Goal: Task Accomplishment & Management: Manage account settings

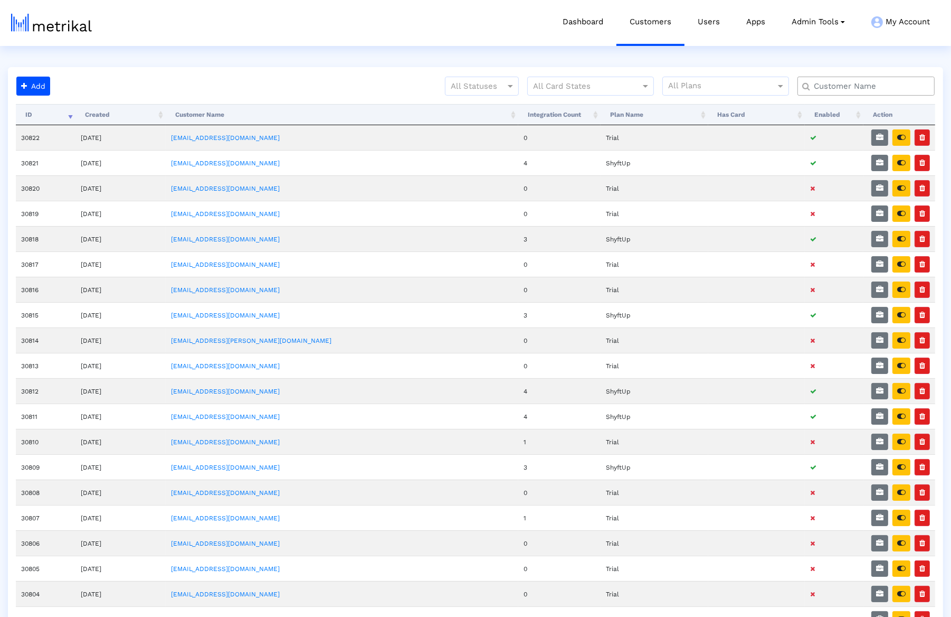
click at [841, 64] on html "Dashboard Customers Users Apps Admin Tools Task Manager Subscription Manager Pl…" at bounding box center [475, 464] width 951 height 928
click at [844, 79] on div at bounding box center [866, 86] width 137 height 19
click at [850, 99] on crea-search at bounding box center [871, 90] width 146 height 27
click at [849, 96] on crea-search at bounding box center [871, 90] width 146 height 27
click at [849, 92] on div at bounding box center [866, 86] width 137 height 19
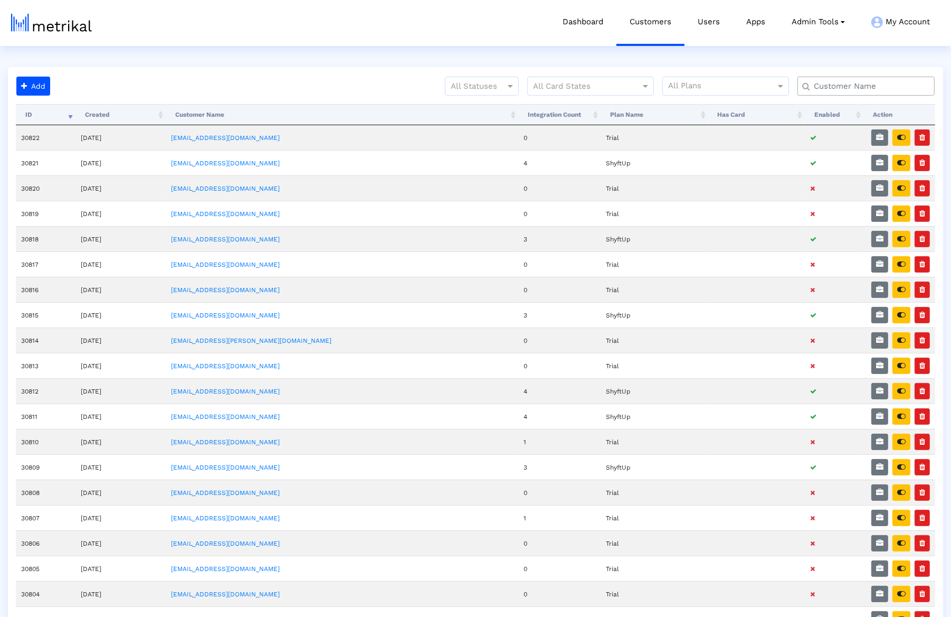
click at [849, 90] on input "text" at bounding box center [869, 86] width 124 height 11
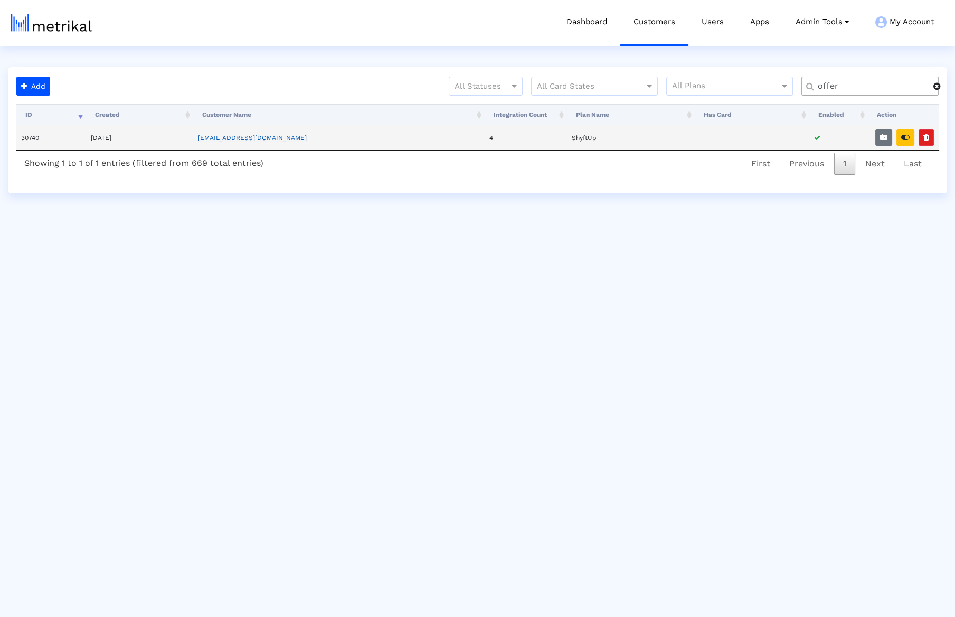
type input "offer"
click at [247, 135] on link "[EMAIL_ADDRESS][DOMAIN_NAME]" at bounding box center [252, 137] width 109 height 7
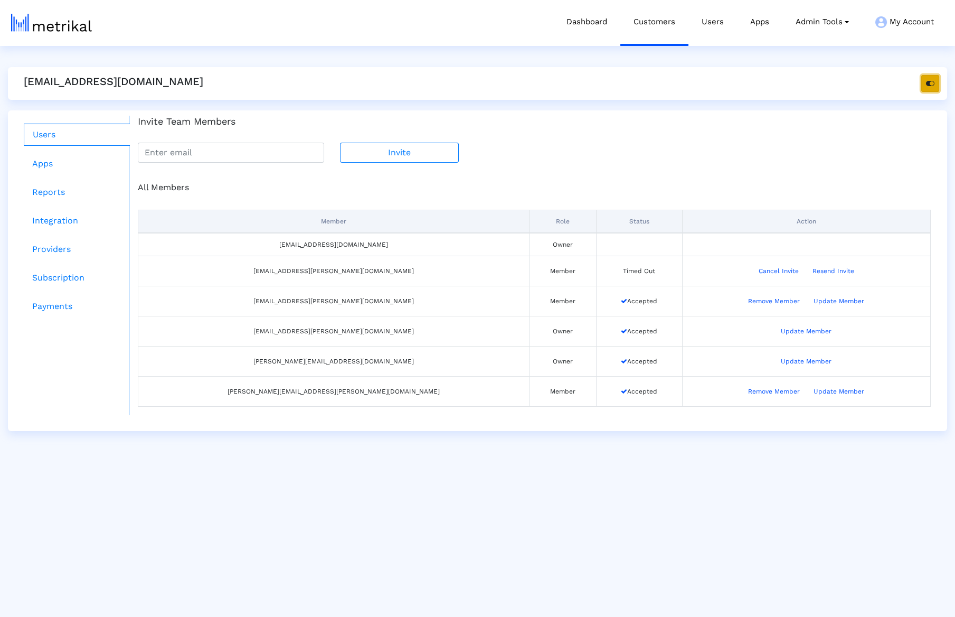
click at [925, 79] on button "button" at bounding box center [930, 83] width 18 height 17
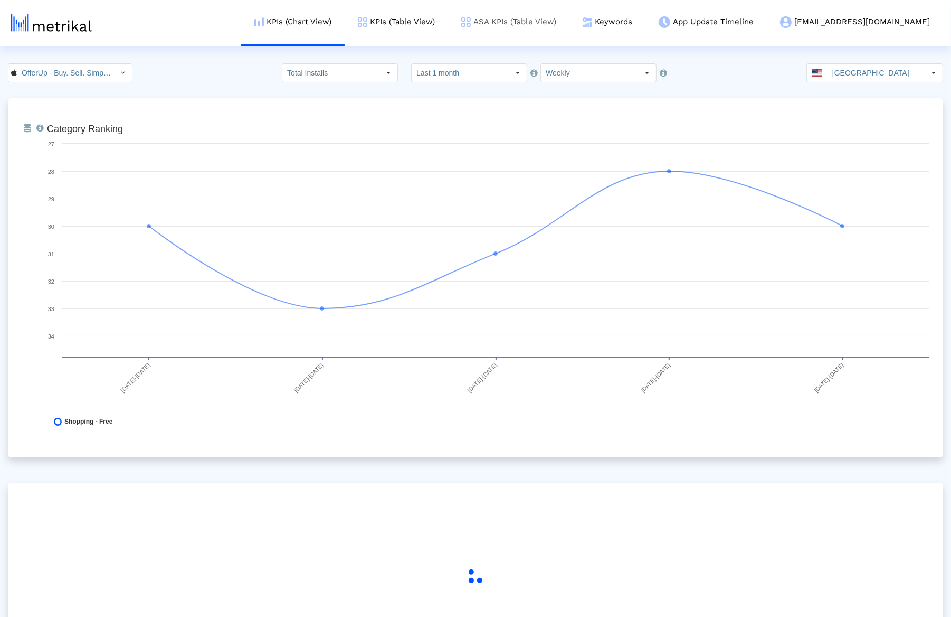
click at [570, 24] on link "ASA KPIs (Table View)" at bounding box center [508, 22] width 121 height 44
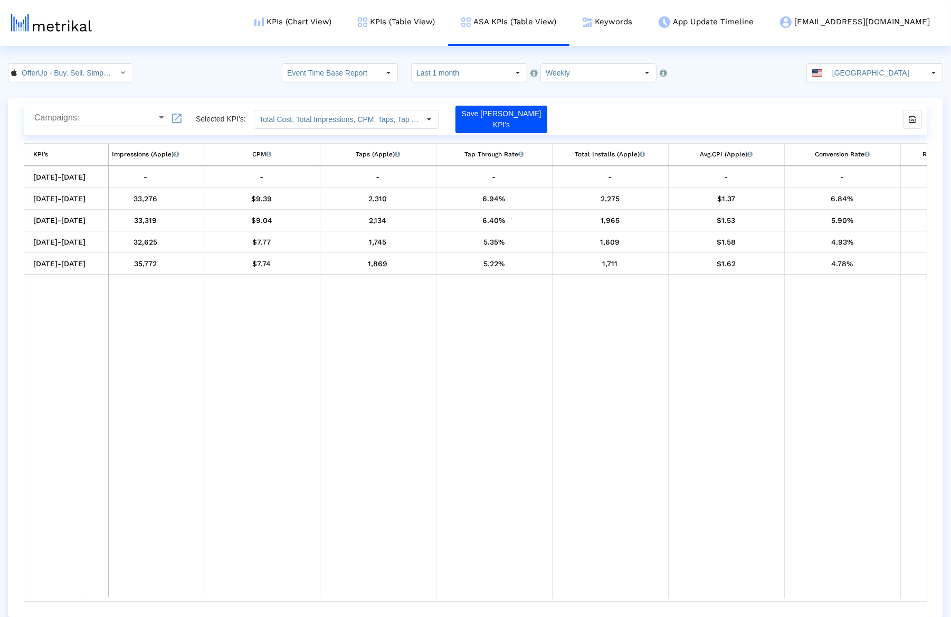
scroll to position [0, 342]
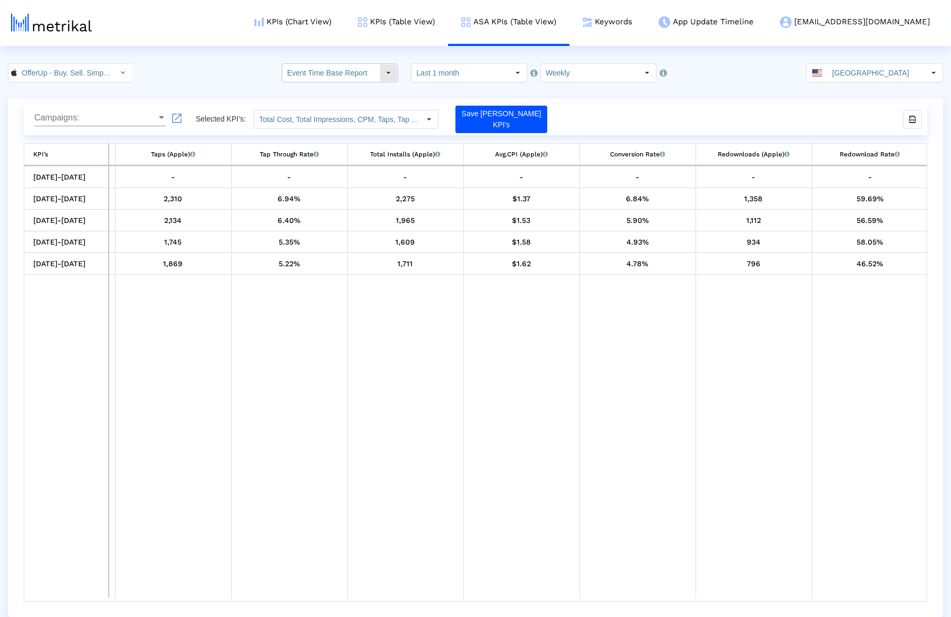
click at [370, 71] on input "Event Time Base Report" at bounding box center [330, 73] width 97 height 18
click at [568, 65] on input "Weekly" at bounding box center [589, 73] width 97 height 18
click at [83, 70] on input "OfferUp - Buy. Sell. Simple. < 468996152 >" at bounding box center [64, 73] width 95 height 18
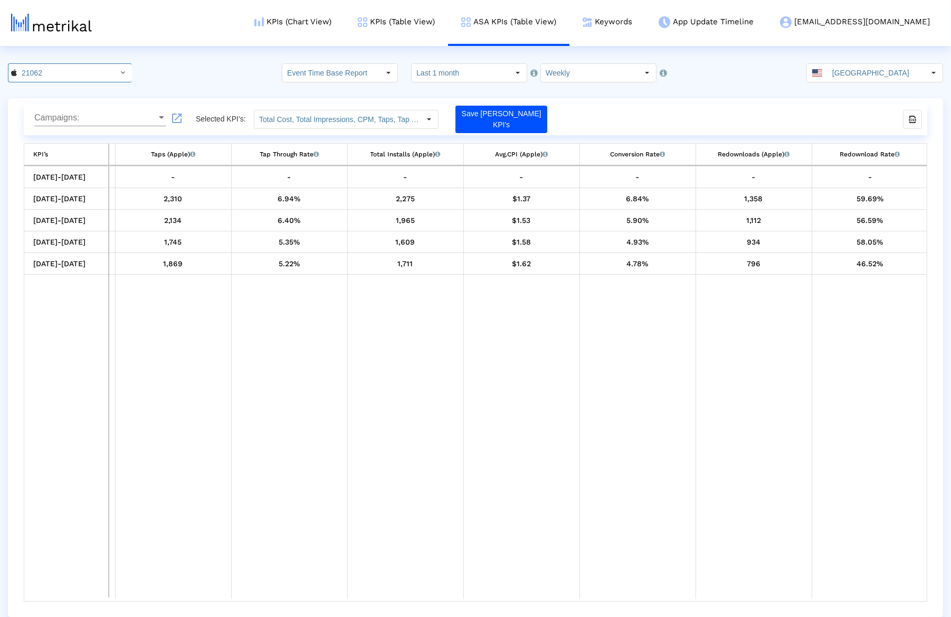
click at [108, 120] on span "Campaigns:" at bounding box center [95, 118] width 122 height 10
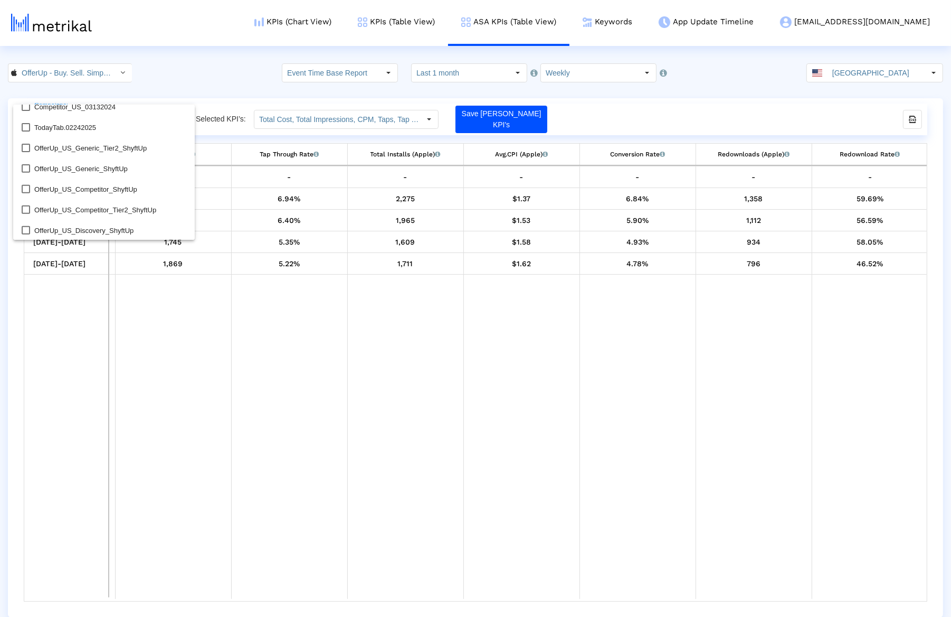
scroll to position [470, 0]
click at [326, 54] on div at bounding box center [475, 308] width 951 height 617
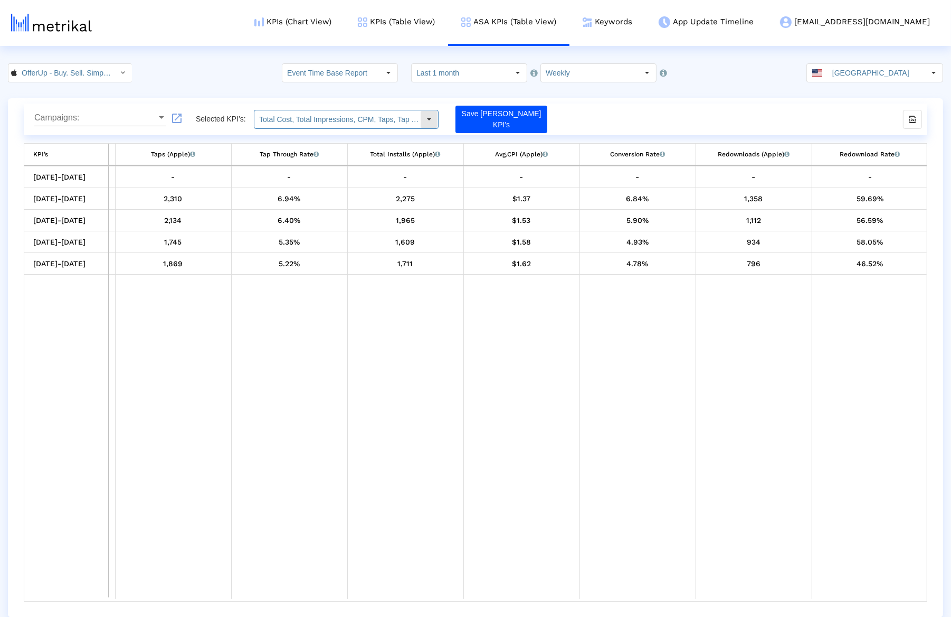
click at [352, 112] on input "Total Cost, Total Impressions, CPM, Taps, Tap Through Rate, Total Installs, Avg…" at bounding box center [337, 119] width 166 height 18
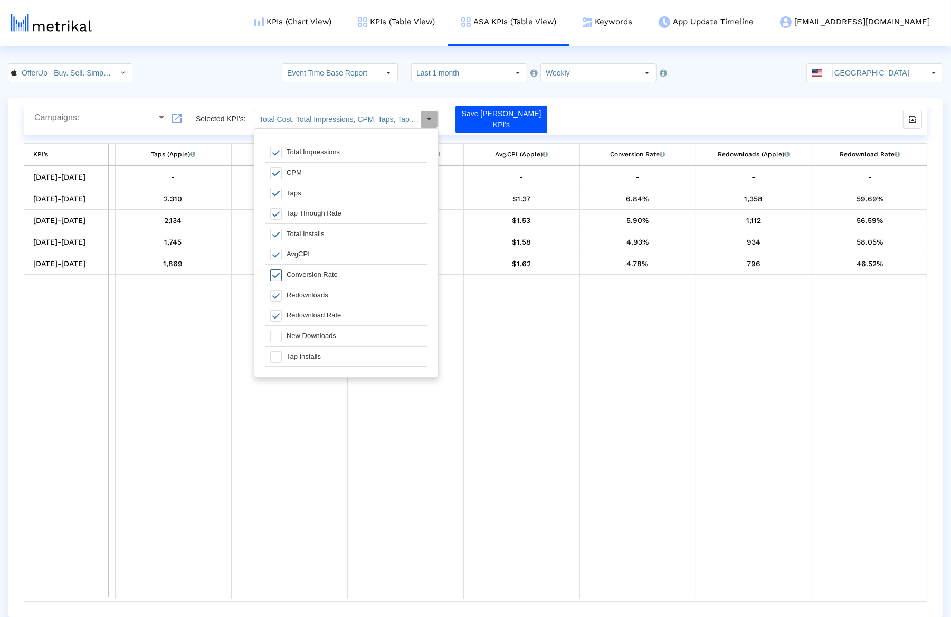
scroll to position [0, 0]
click at [278, 149] on span at bounding box center [276, 150] width 12 height 12
type input "Total Cost, Total Impressions, CPM, Taps, Tap Through Rate, Total Installs, Avg…"
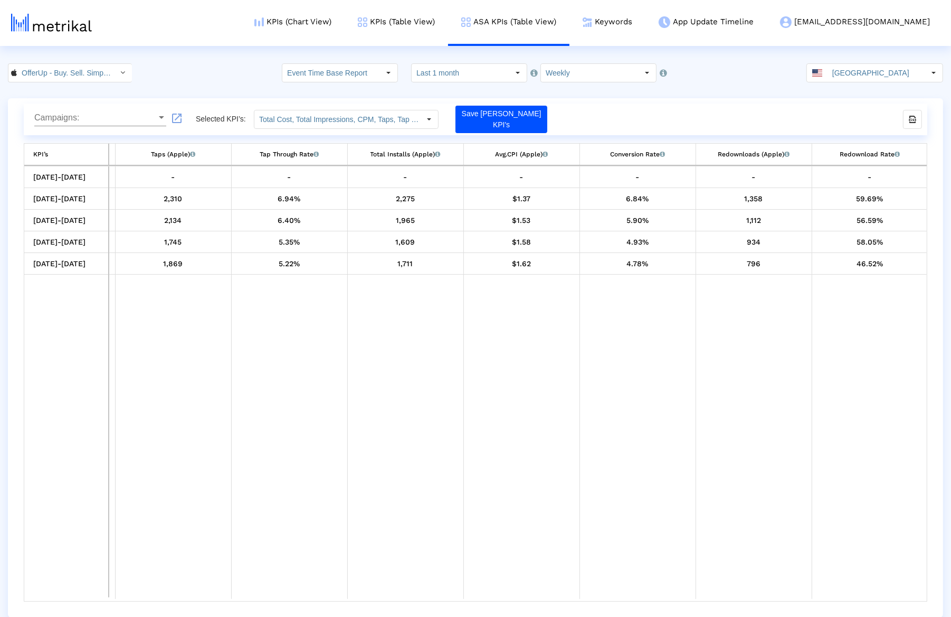
click at [666, 596] on td "Data grid" at bounding box center [638, 437] width 116 height 325
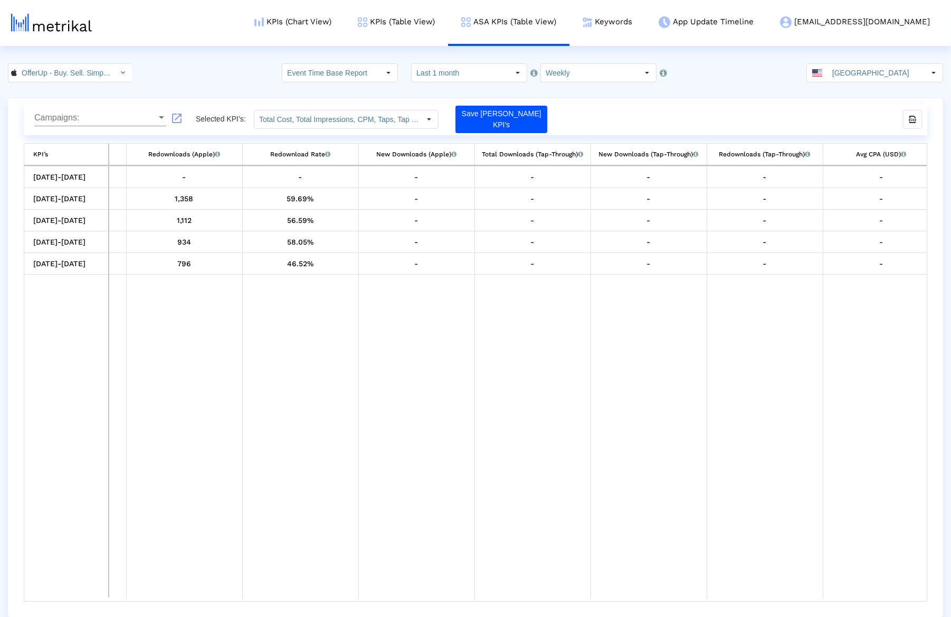
scroll to position [0, 923]
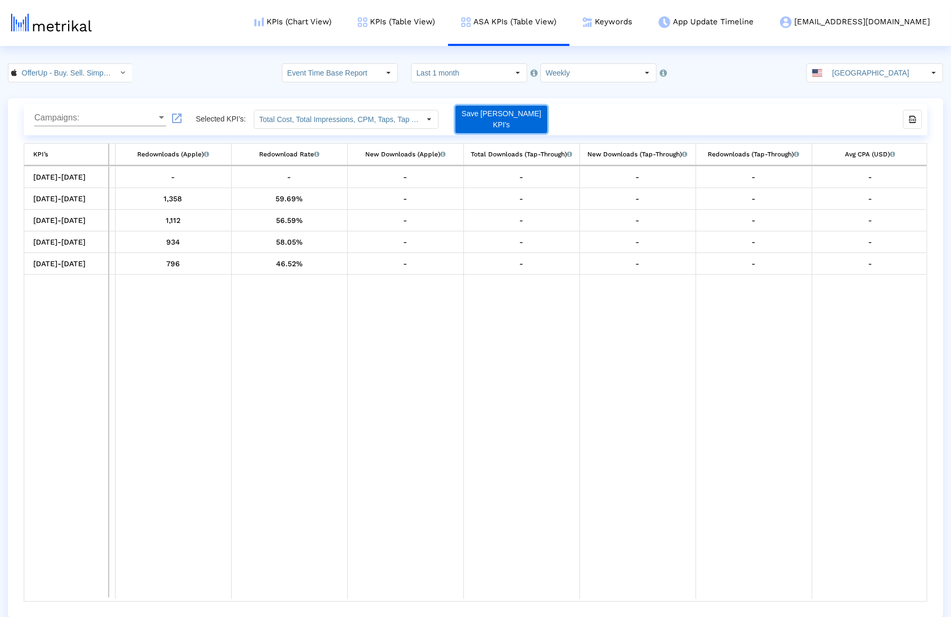
click at [502, 119] on button "Save [PERSON_NAME] KPI's" at bounding box center [502, 119] width 92 height 27
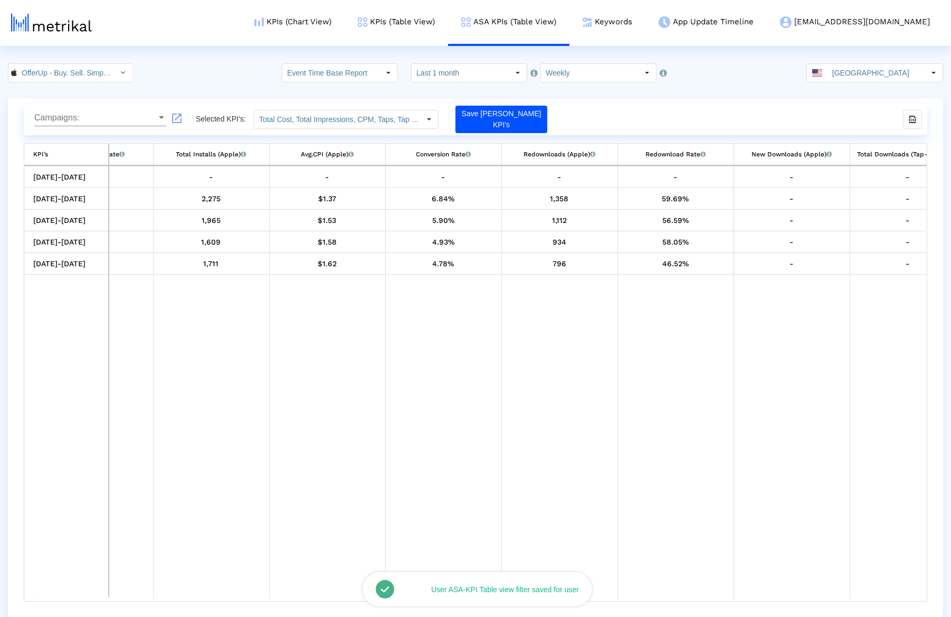
scroll to position [0, 0]
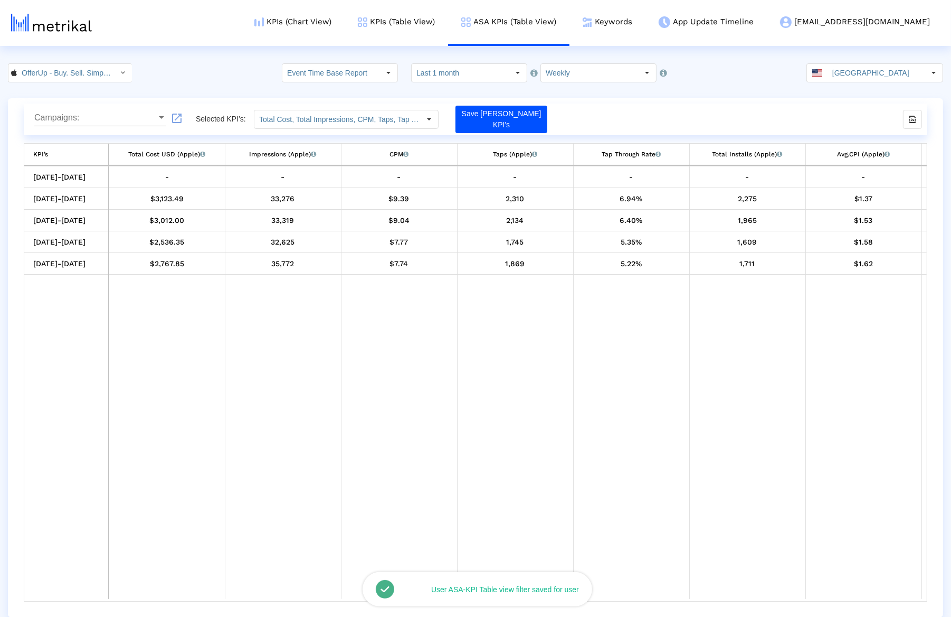
click at [560, 83] on crea-index "OfferUp - Buy. Sell. Simple. < 468996152 > Pull down to refresh... Release to r…" at bounding box center [475, 340] width 951 height 554
click at [563, 77] on input "Weekly" at bounding box center [589, 73] width 97 height 18
click at [558, 90] on div "Daily" at bounding box center [585, 90] width 101 height 17
type input "Daily"
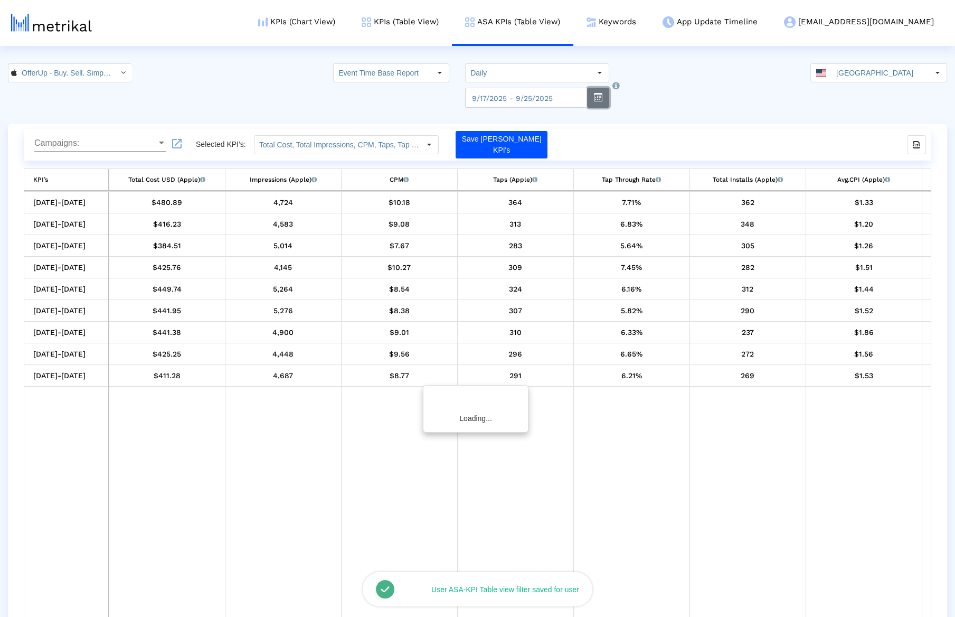
click at [587, 97] on button "button" at bounding box center [598, 98] width 22 height 20
select select "9"
select select "2025"
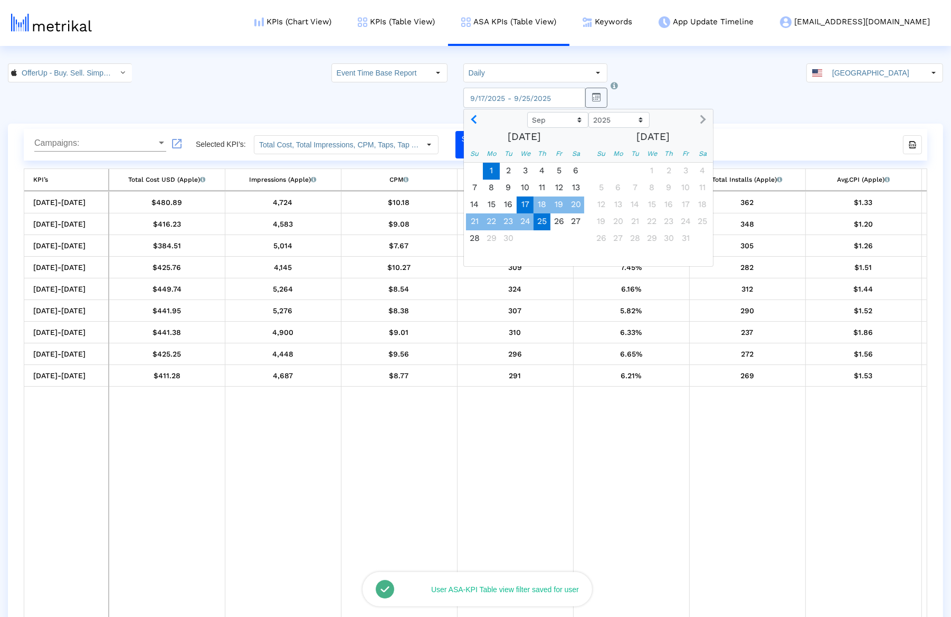
click at [498, 165] on span "1" at bounding box center [491, 171] width 17 height 17
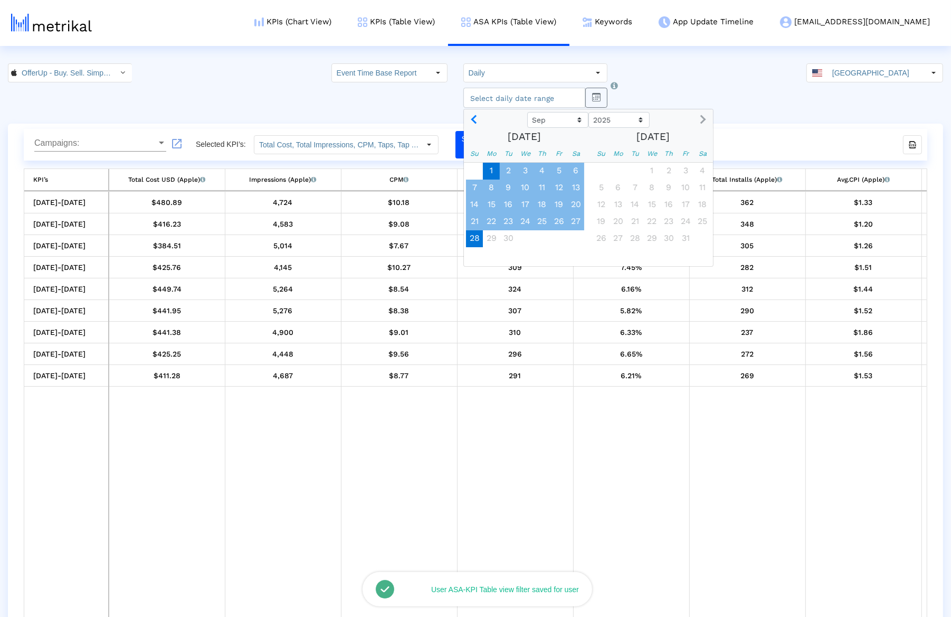
click at [480, 240] on span "28" at bounding box center [474, 238] width 17 height 17
type input "[DATE]"
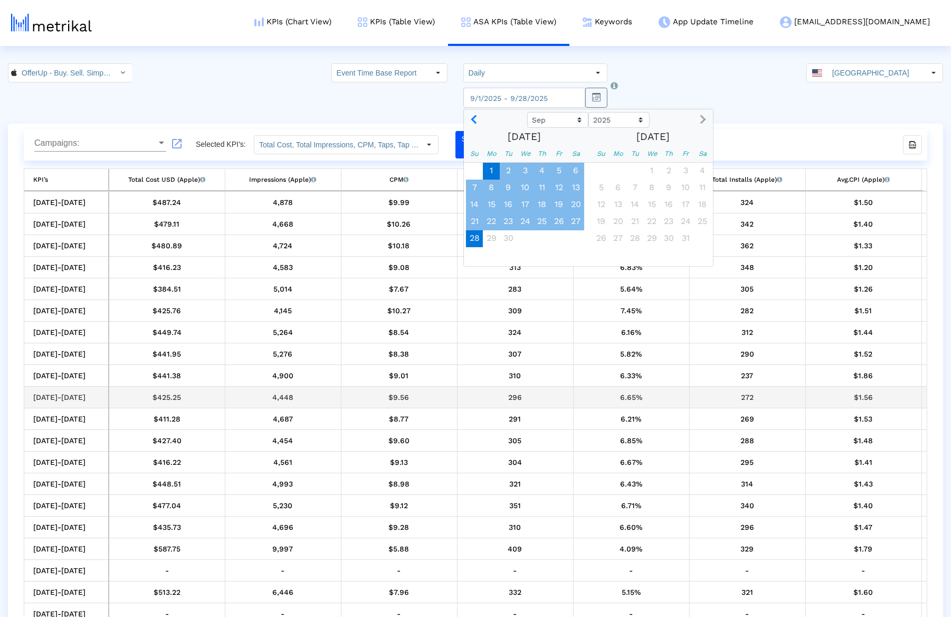
drag, startPoint x: 371, startPoint y: 390, endPoint x: 643, endPoint y: 391, distance: 272.4
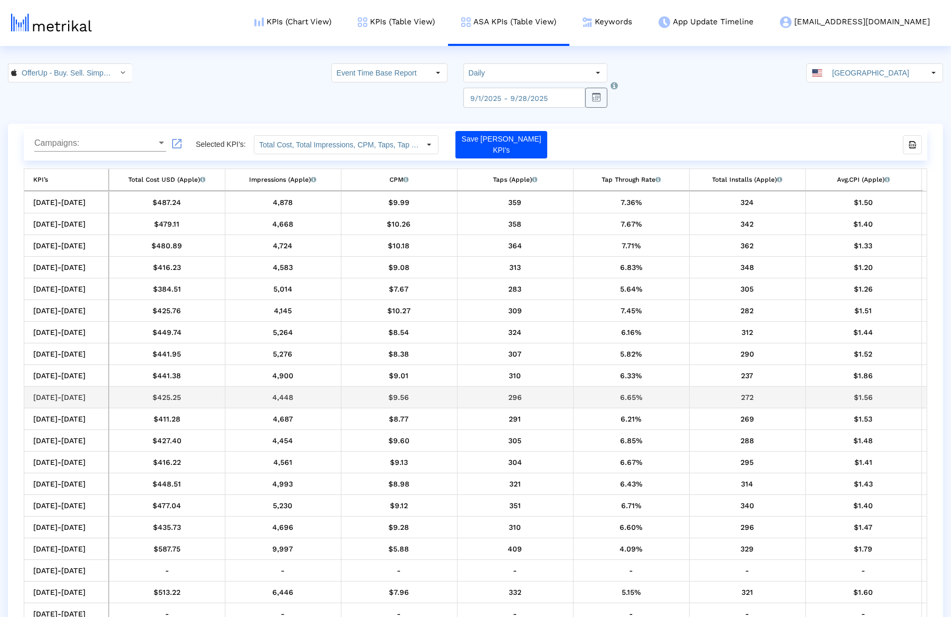
click at [643, 391] on div "6.65%" at bounding box center [632, 397] width 108 height 14
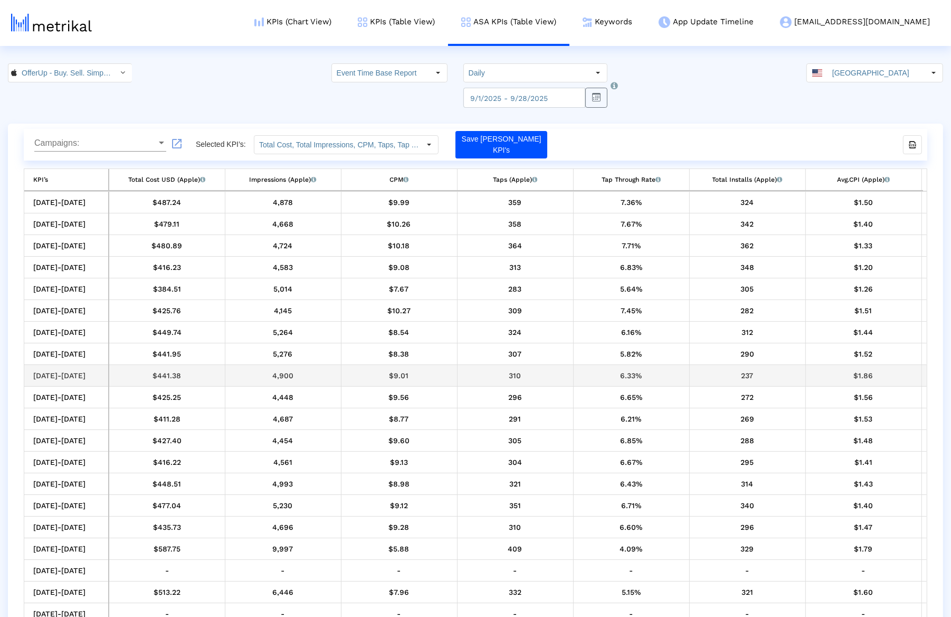
drag, startPoint x: 512, startPoint y: 364, endPoint x: 322, endPoint y: 336, distance: 192.6
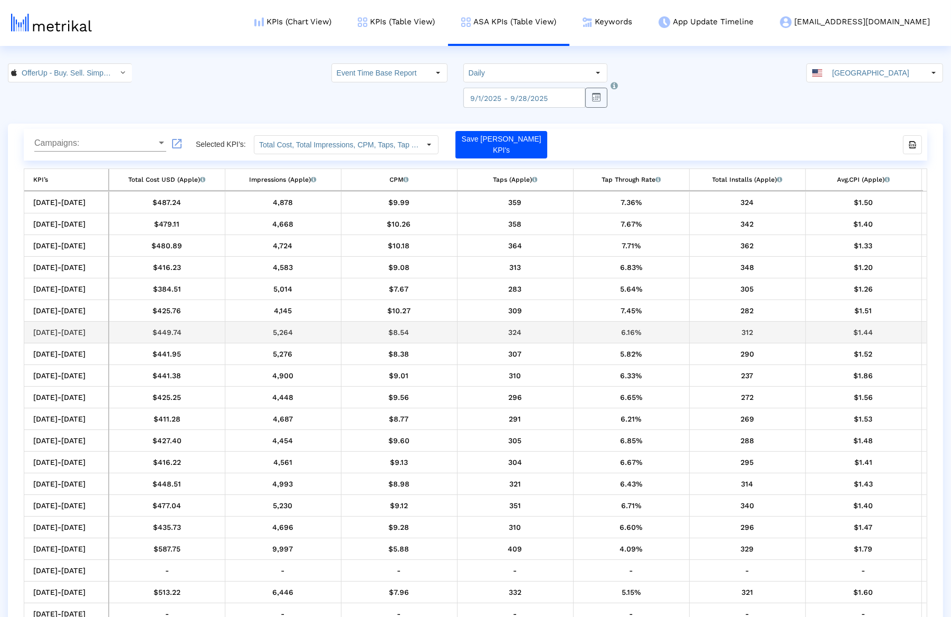
click at [322, 336] on td "5,264" at bounding box center [283, 333] width 116 height 22
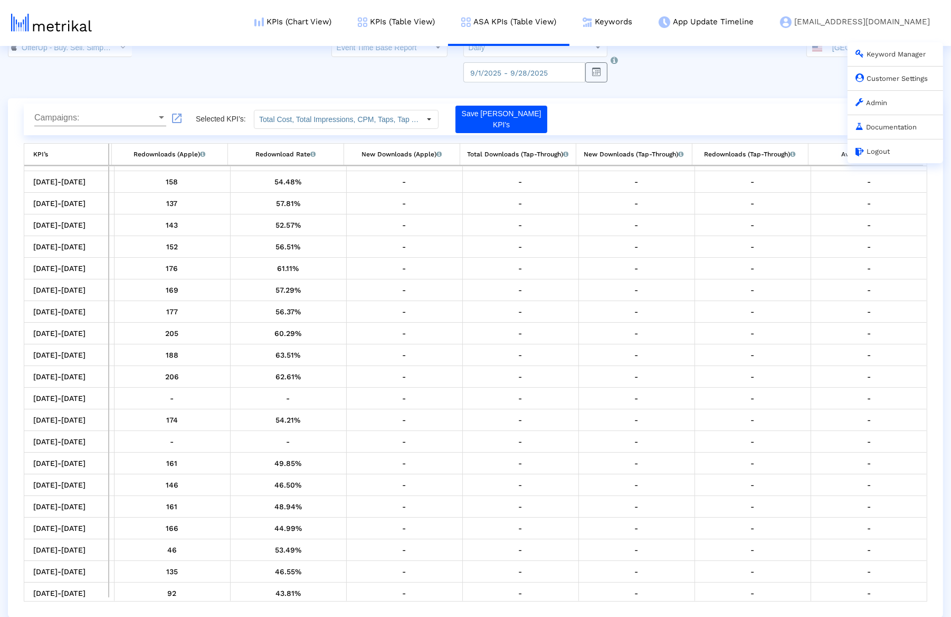
click at [895, 77] on link "Customer Settings" at bounding box center [892, 78] width 72 height 8
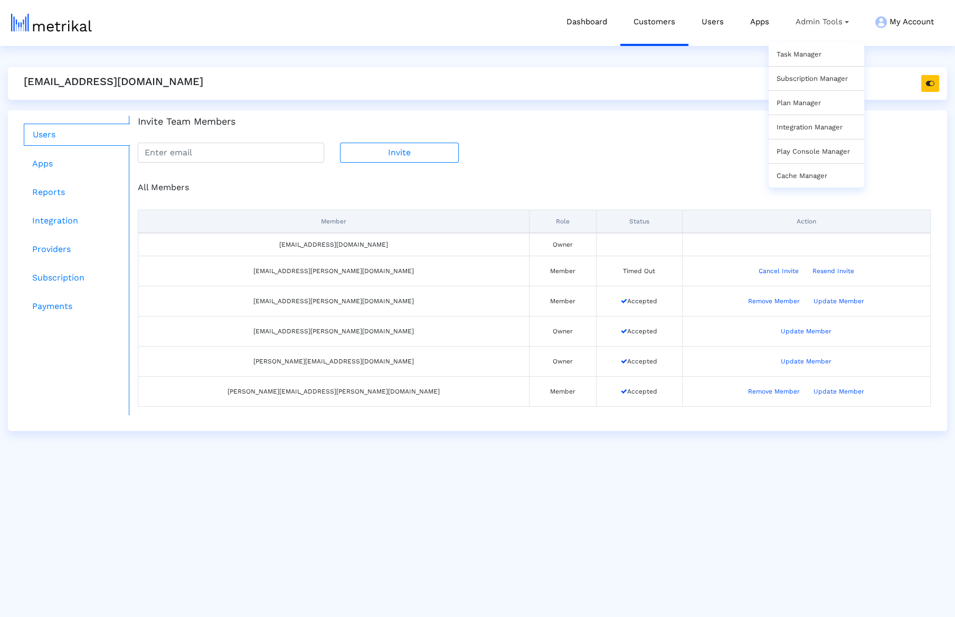
click at [811, 56] on link "Task Manager" at bounding box center [799, 54] width 45 height 8
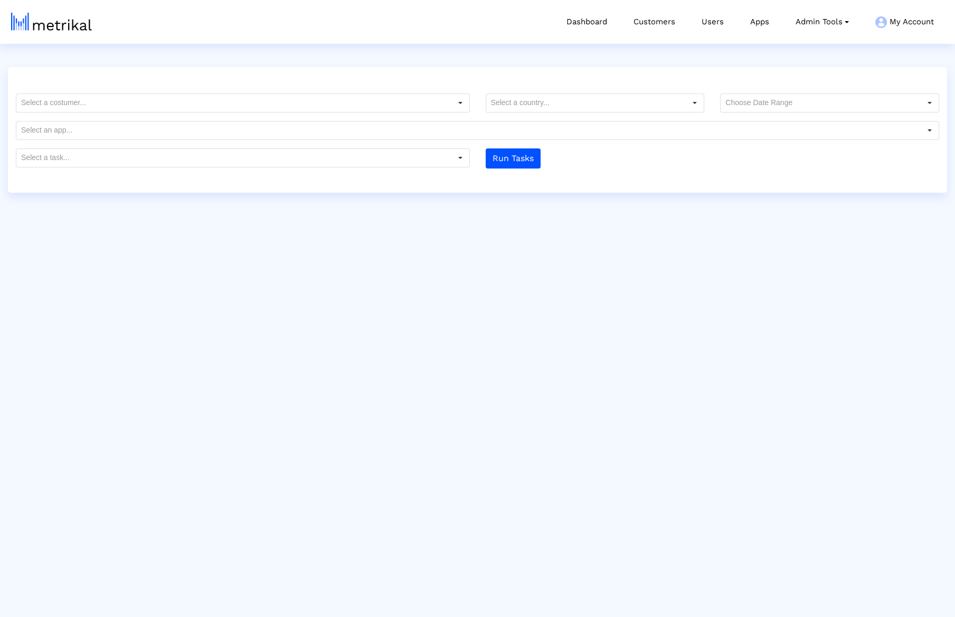
click at [160, 90] on crea-task-manager "Platform Provider App TrackId No data Run Tasks" at bounding box center [477, 120] width 939 height 96
click at [156, 93] on crea-task-manager "Platform Provider App TrackId No data Run Tasks" at bounding box center [477, 120] width 939 height 96
click at [155, 98] on input "text" at bounding box center [233, 103] width 435 height 18
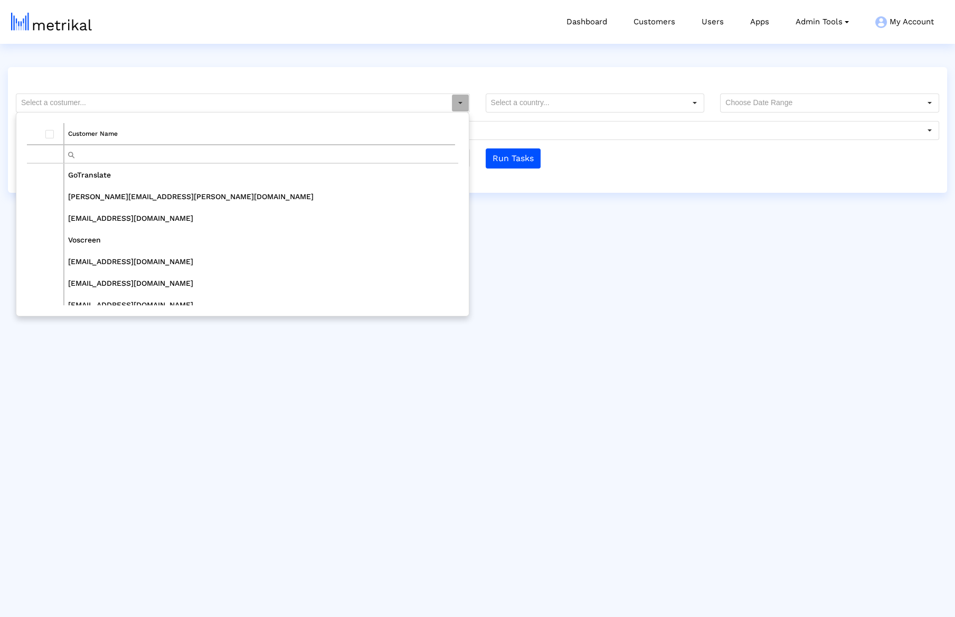
click at [140, 151] on input "Filter cell" at bounding box center [259, 153] width 391 height 17
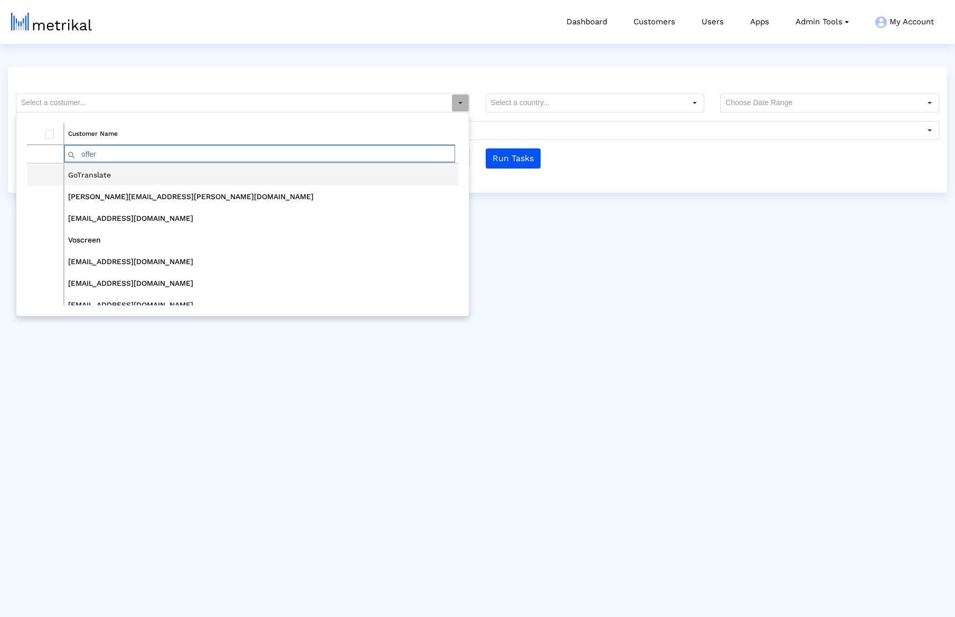
type input "offer"
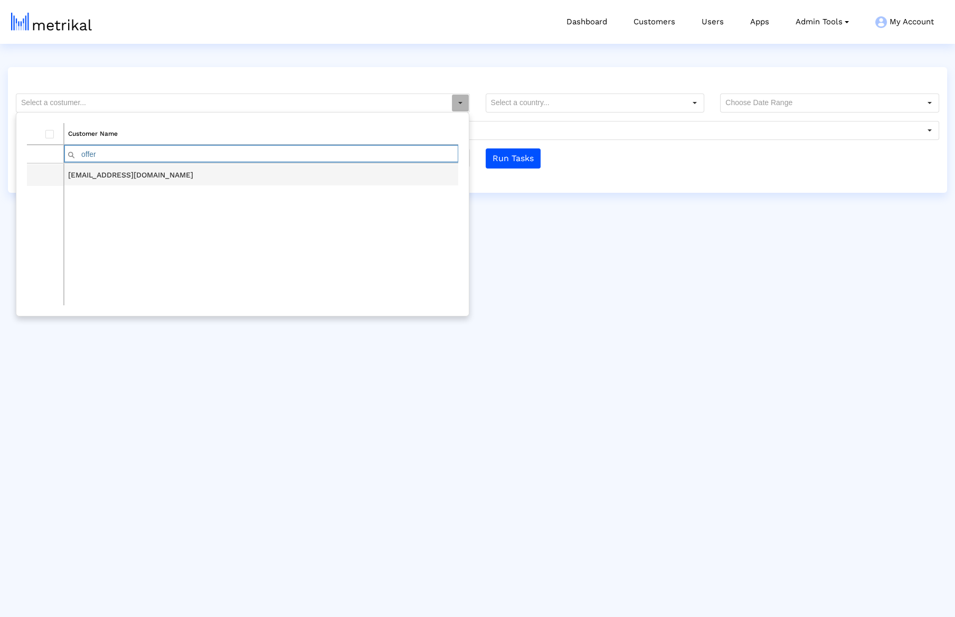
click at [118, 172] on td "[EMAIL_ADDRESS][DOMAIN_NAME]" at bounding box center [261, 175] width 394 height 22
type input "[EMAIL_ADDRESS][DOMAIN_NAME]"
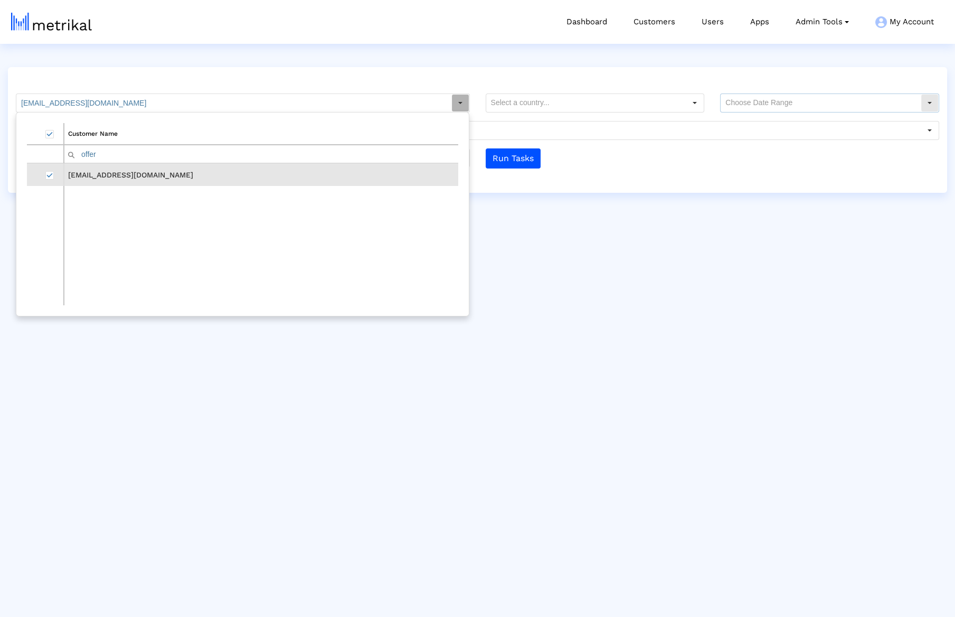
click at [781, 102] on input "text" at bounding box center [821, 103] width 200 height 18
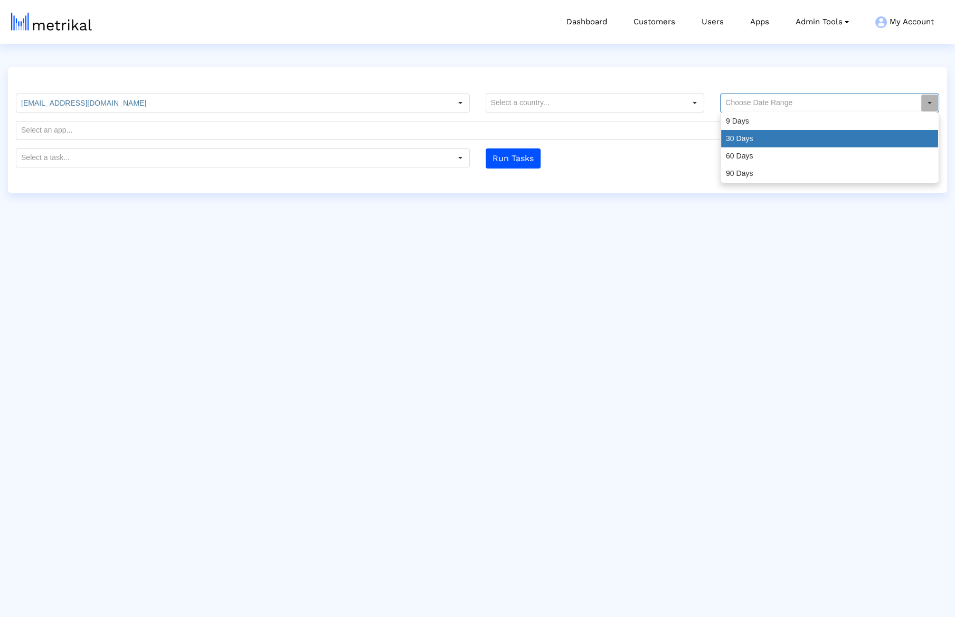
click at [761, 139] on div "30 Days" at bounding box center [829, 138] width 217 height 17
type input "30 Days"
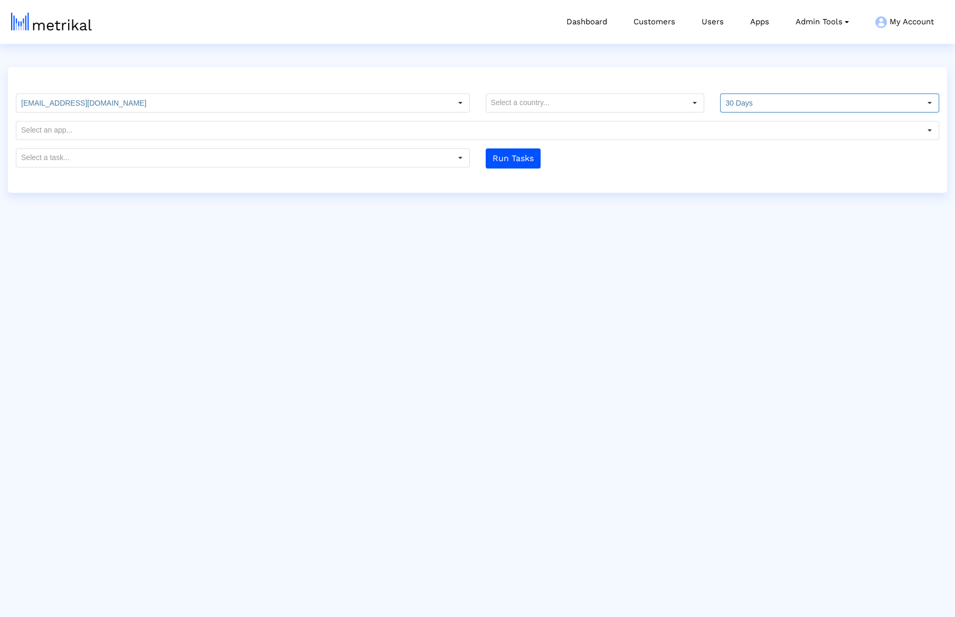
click at [386, 161] on input "text" at bounding box center [233, 158] width 435 height 18
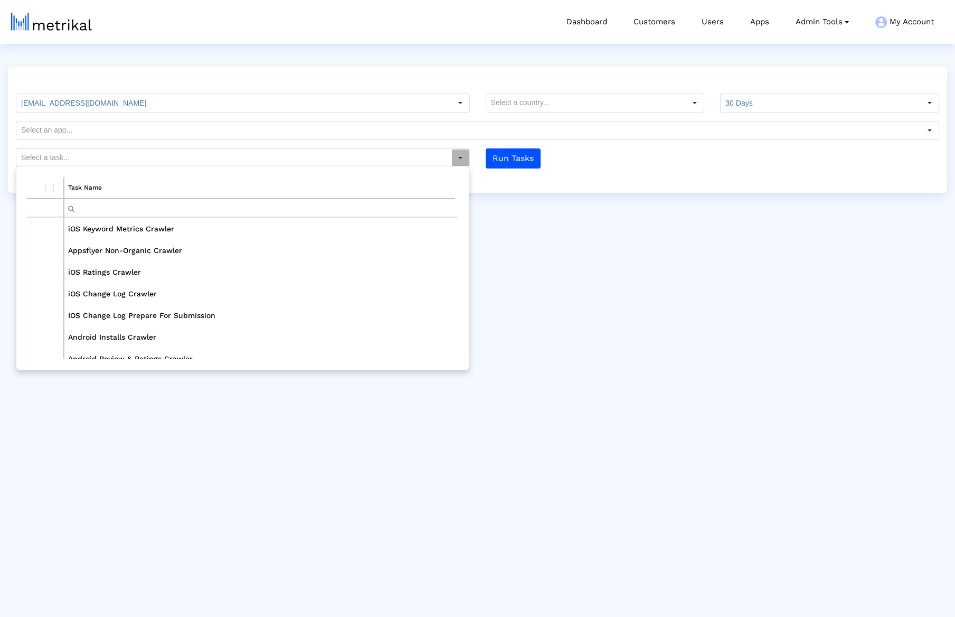
click at [126, 223] on td "iOS Keyword Metrics Crawler" at bounding box center [261, 229] width 394 height 22
type input "iOS Keyword Metrics Crawler"
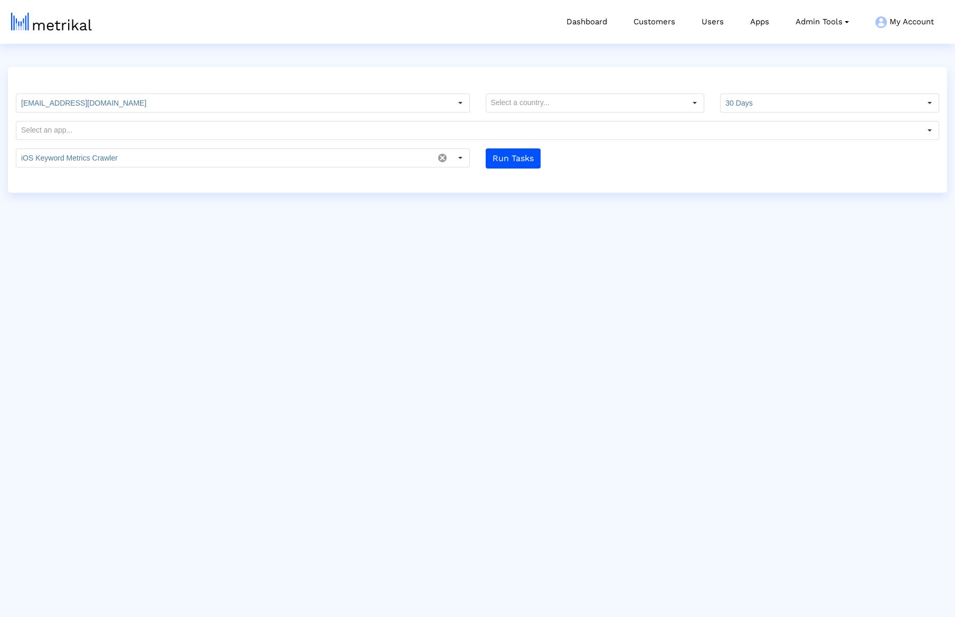
click at [575, 193] on html "Dashboard Customers Users Apps Admin Tools Task Manager Subscription Manager Pl…" at bounding box center [477, 96] width 955 height 193
click at [506, 162] on button "Run Tasks" at bounding box center [513, 158] width 55 height 20
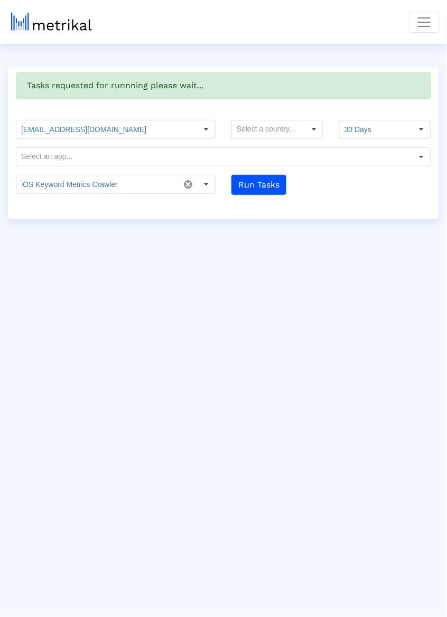
click at [257, 171] on form "[EMAIL_ADDRESS][DOMAIN_NAME] Customer Name offer [EMAIL_ADDRESS][DOMAIN_NAME] 3…" at bounding box center [223, 157] width 431 height 75
click at [258, 180] on button "Run Tasks" at bounding box center [258, 185] width 55 height 20
click at [415, 25] on button "Toggle navigation" at bounding box center [424, 22] width 30 height 21
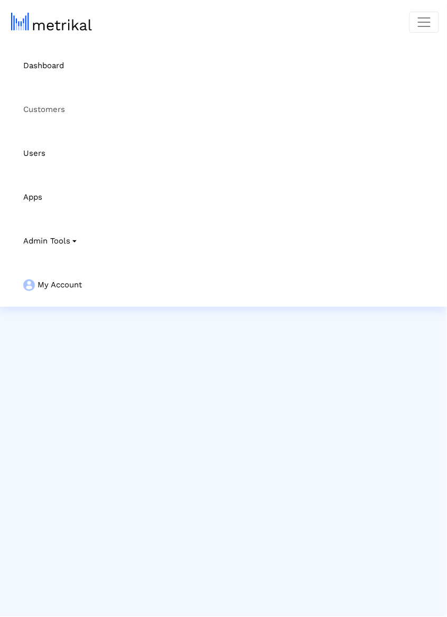
click at [78, 122] on link "Customers" at bounding box center [229, 110] width 420 height 44
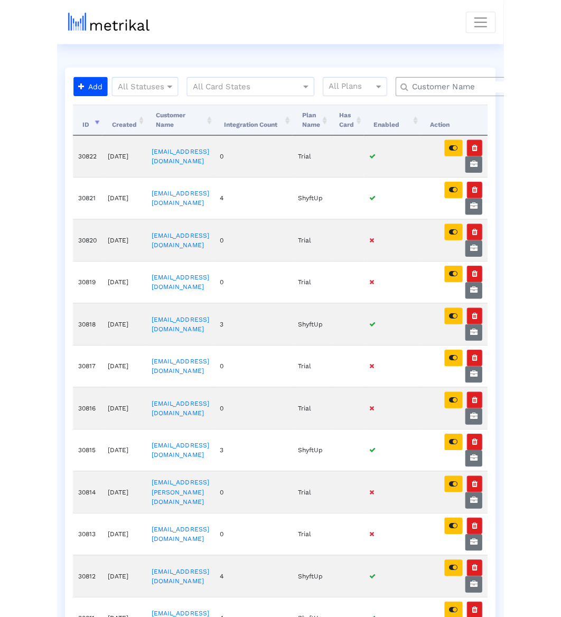
scroll to position [2, 0]
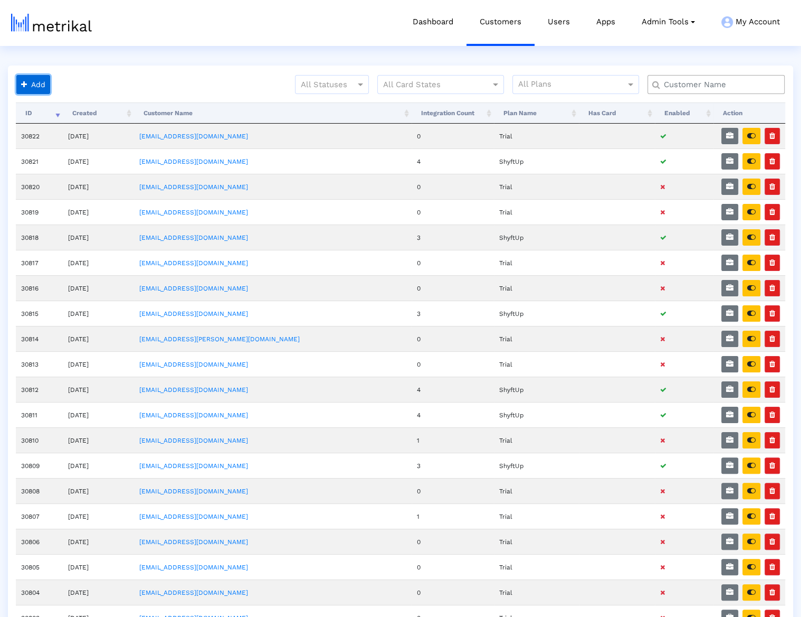
click at [39, 84] on button "Add" at bounding box center [33, 84] width 34 height 19
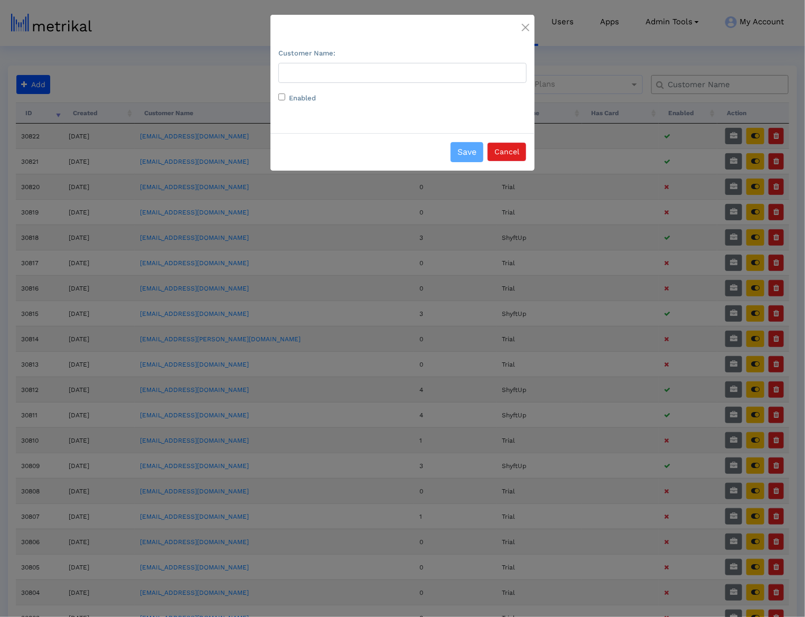
click at [408, 83] on form "Customer Name: Enabled" at bounding box center [402, 75] width 248 height 58
click at [405, 79] on input "Customer Name:" at bounding box center [402, 73] width 248 height 20
type input "ı"
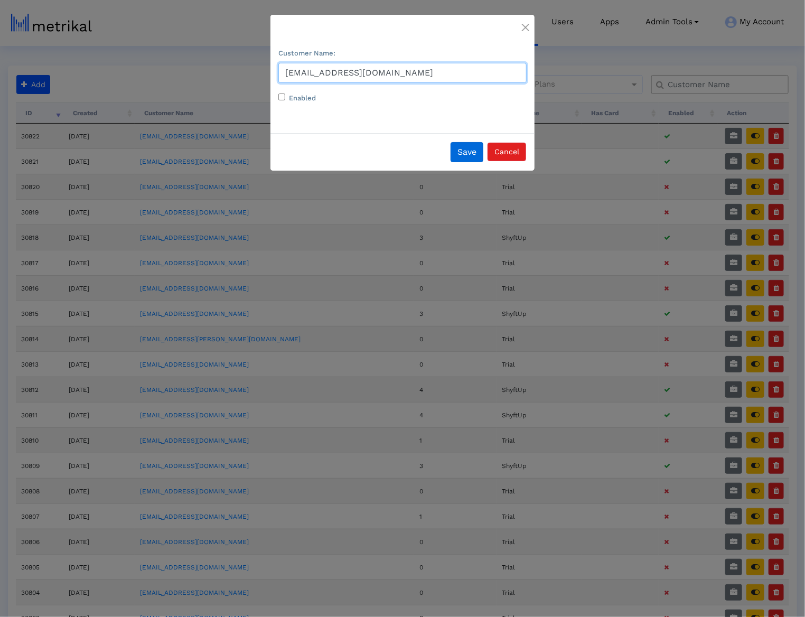
type input "[EMAIL_ADDRESS][DOMAIN_NAME]"
click at [468, 146] on button "Save" at bounding box center [466, 152] width 33 height 20
drag, startPoint x: 804, startPoint y: 322, endPoint x: 745, endPoint y: 321, distance: 59.1
click at [739, 321] on ngb-modal-window "Customer Name: [EMAIL_ADDRESS][DOMAIN_NAME] Enabled Save Cancel" at bounding box center [402, 308] width 805 height 617
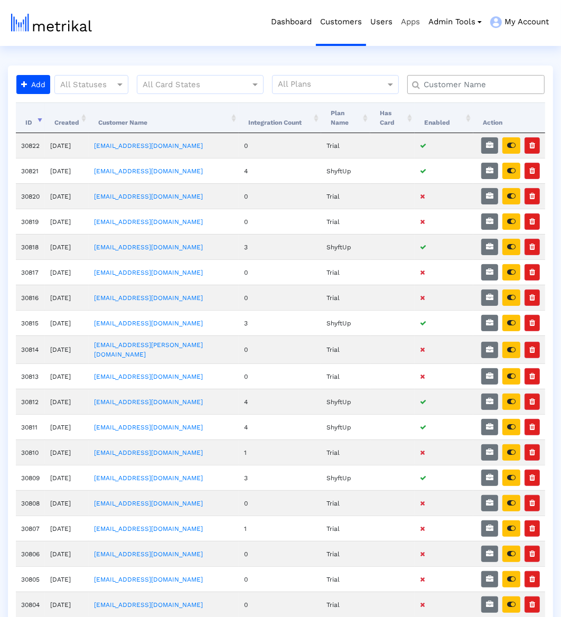
click at [413, 23] on link "Apps" at bounding box center [409, 22] width 27 height 44
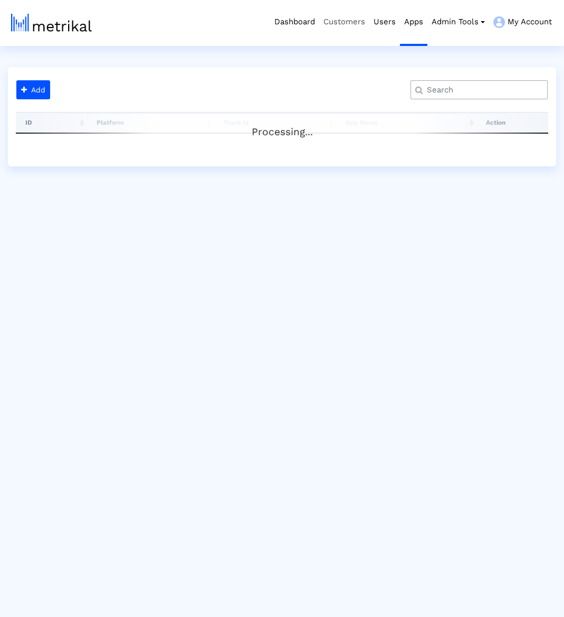
click at [354, 26] on link "Customers" at bounding box center [344, 22] width 50 height 44
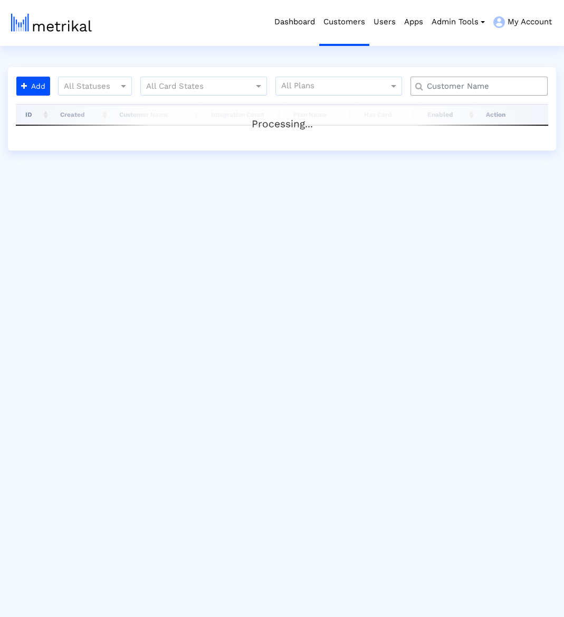
click at [470, 83] on input "text" at bounding box center [482, 86] width 124 height 11
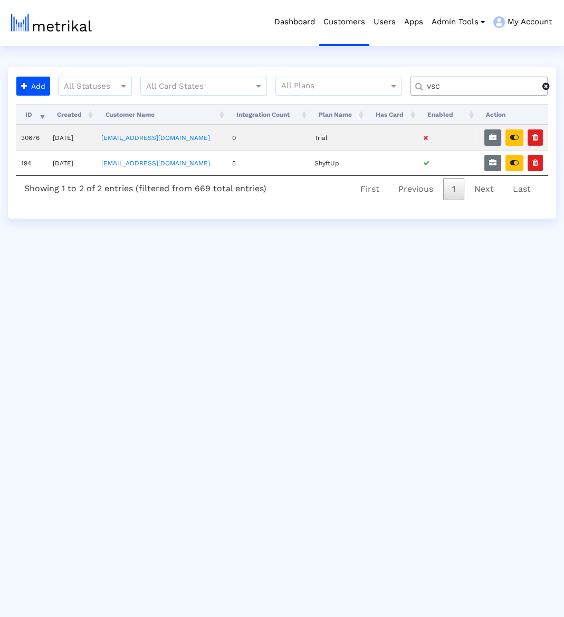
click at [457, 92] on div "vsc" at bounding box center [479, 86] width 137 height 19
click at [458, 91] on div "vsc" at bounding box center [479, 86] width 137 height 19
click at [458, 85] on input "vsc" at bounding box center [481, 86] width 123 height 11
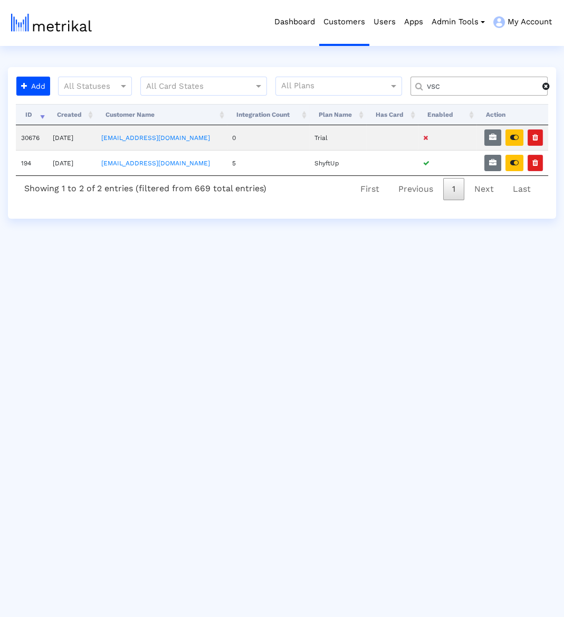
click at [458, 85] on input "vsc" at bounding box center [481, 86] width 123 height 11
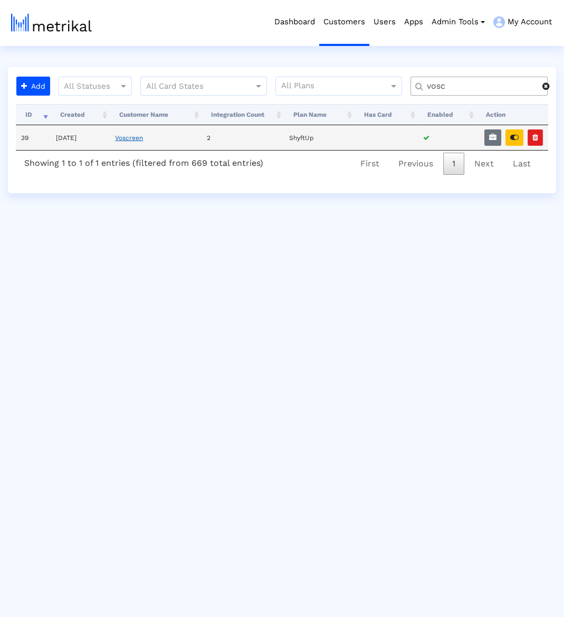
type input "vosc"
click at [134, 134] on link "Voscreen" at bounding box center [129, 137] width 28 height 7
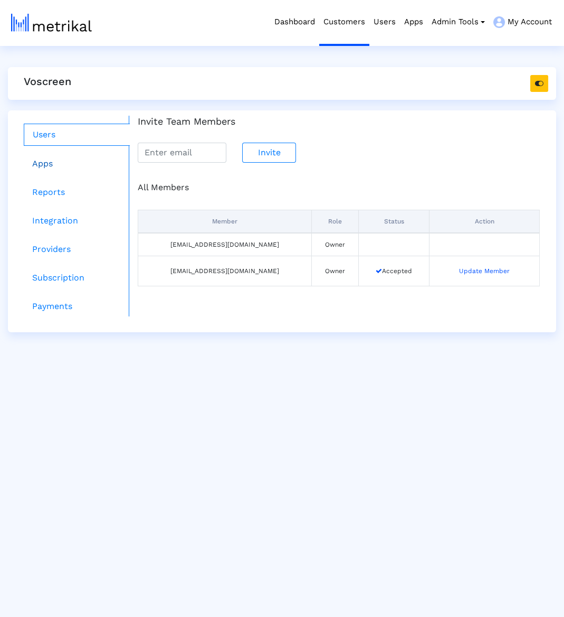
click at [54, 153] on link "Apps" at bounding box center [77, 163] width 106 height 21
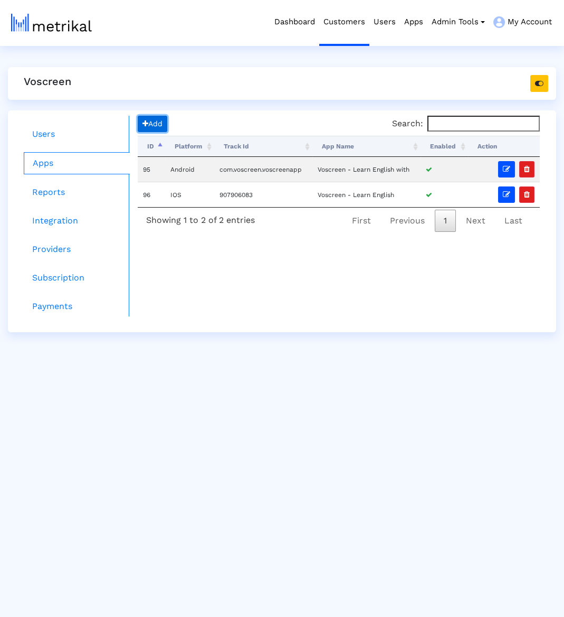
click at [150, 126] on span "Add" at bounding box center [153, 123] width 20 height 8
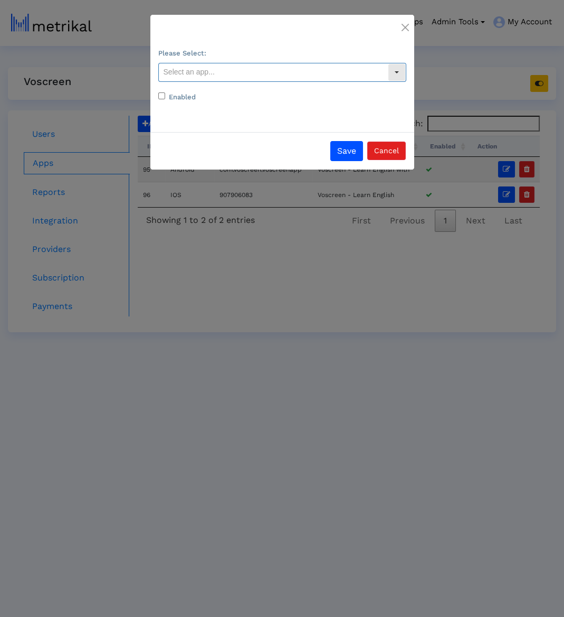
click at [233, 78] on input "text" at bounding box center [273, 72] width 229 height 18
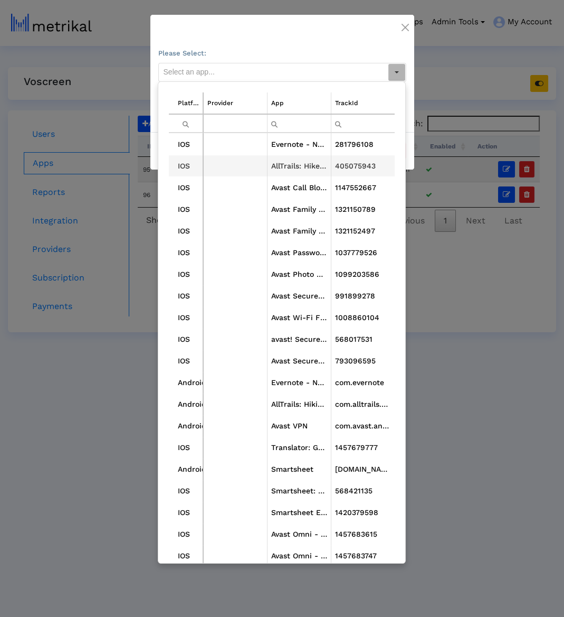
click at [248, 158] on td "Data grid" at bounding box center [235, 166] width 64 height 22
type input "AllTrails: Hike, Bike & Run <405075943>"
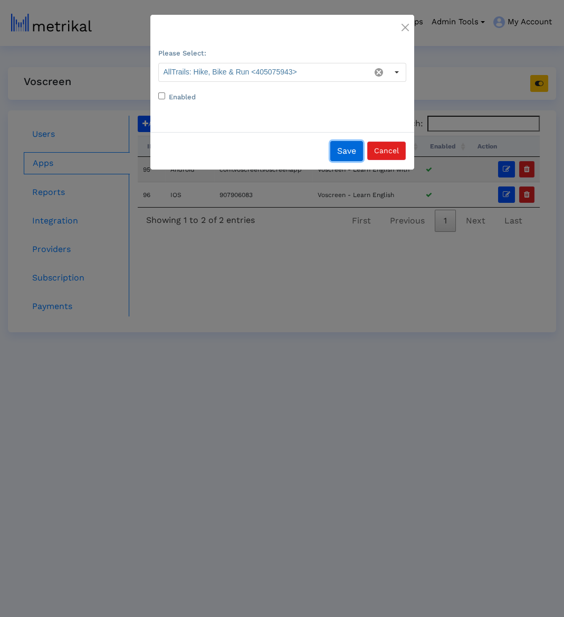
click at [332, 146] on button "Save" at bounding box center [346, 151] width 33 height 20
type input "AllTrails: Hike, Bike & Run <405075943>"
click at [562, 186] on ngb-modal-window "Please Select: AllTrails: Hike, Bike & Run <405075943> Platform Provider App Tr…" at bounding box center [282, 308] width 564 height 617
